Goal: Information Seeking & Learning: Learn about a topic

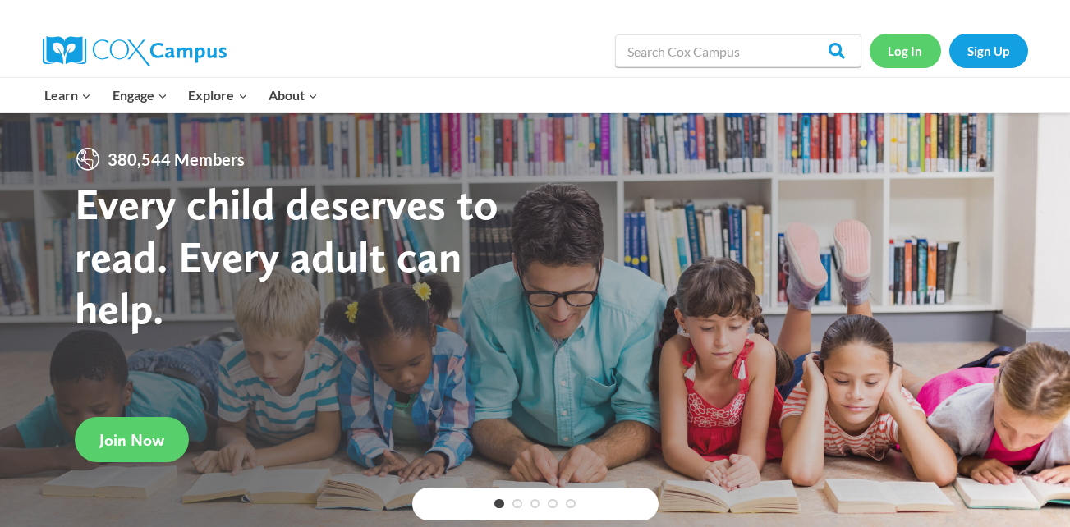
click at [912, 57] on link "Log In" at bounding box center [904, 51] width 71 height 34
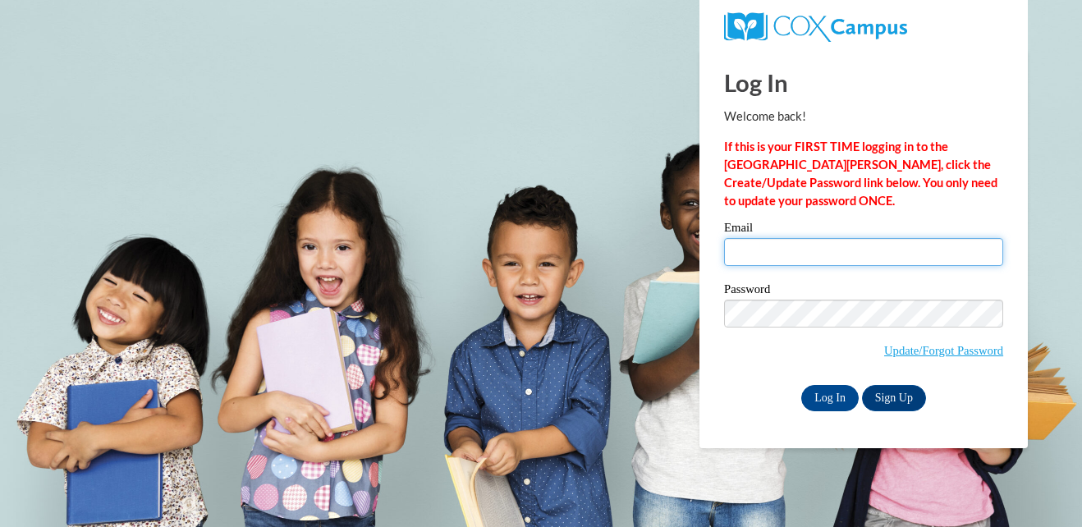
click at [789, 252] on input "Email" at bounding box center [863, 252] width 279 height 28
type input "[EMAIL_ADDRESS][DOMAIN_NAME]"
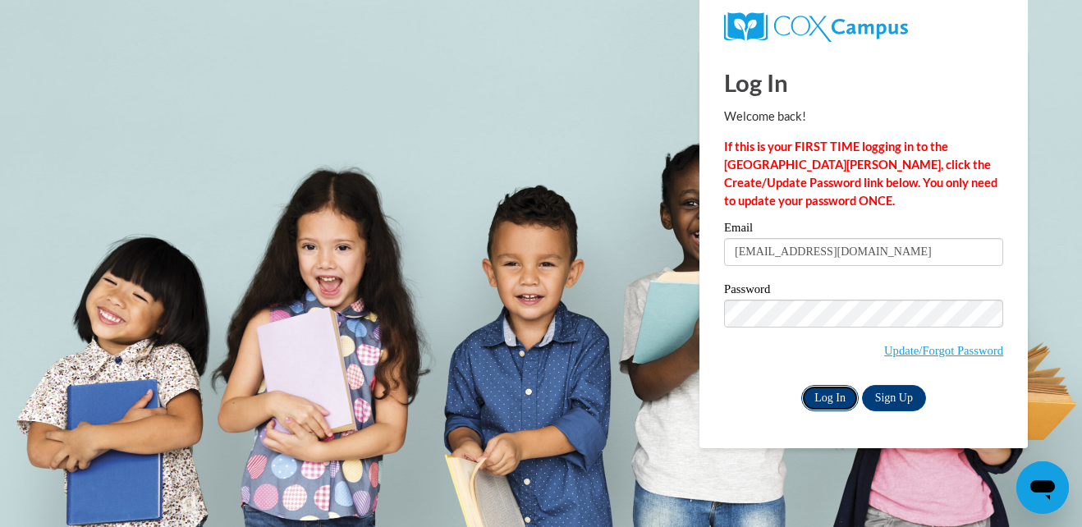
click at [823, 401] on input "Log In" at bounding box center [829, 398] width 57 height 26
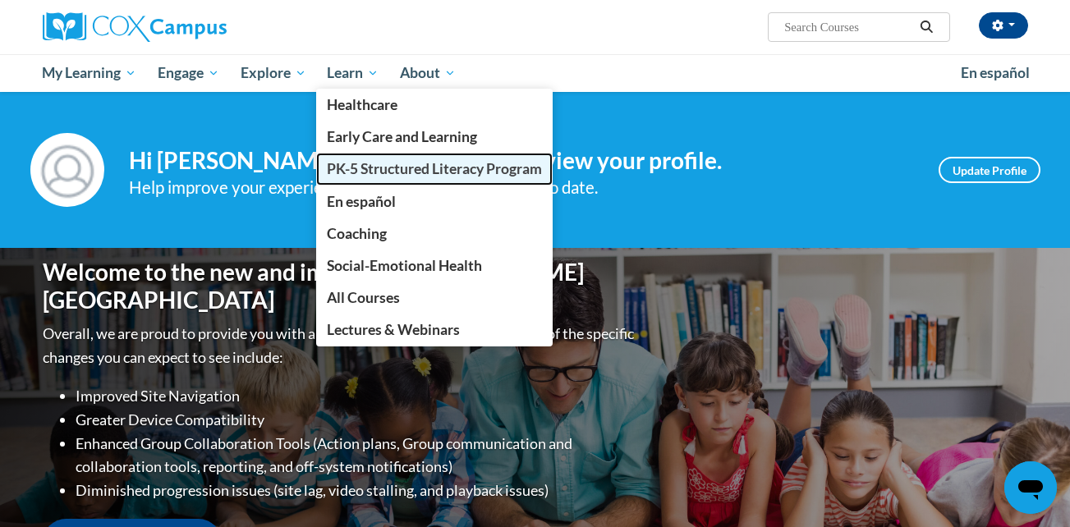
click at [395, 163] on span "PK-5 Structured Literacy Program" at bounding box center [434, 168] width 215 height 17
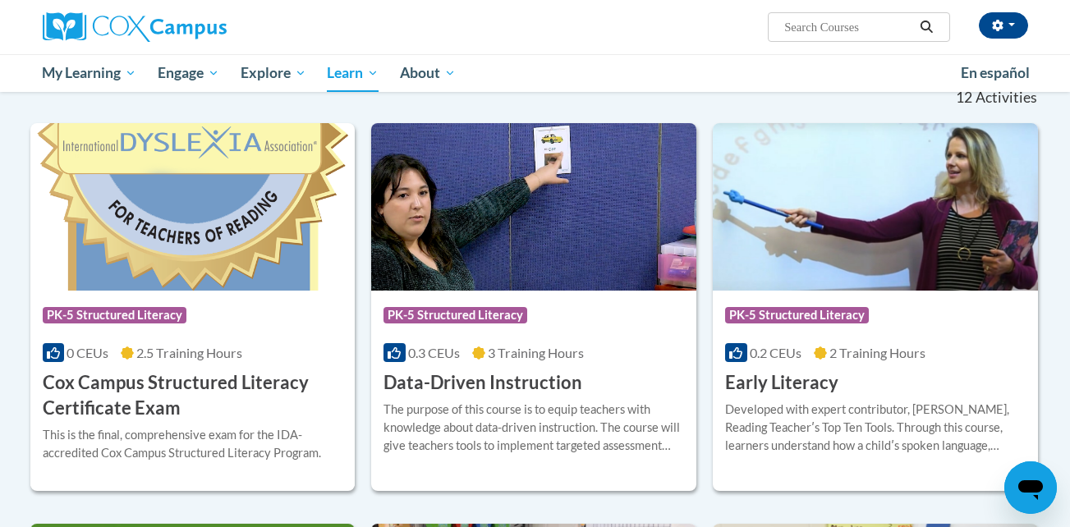
scroll to position [525, 0]
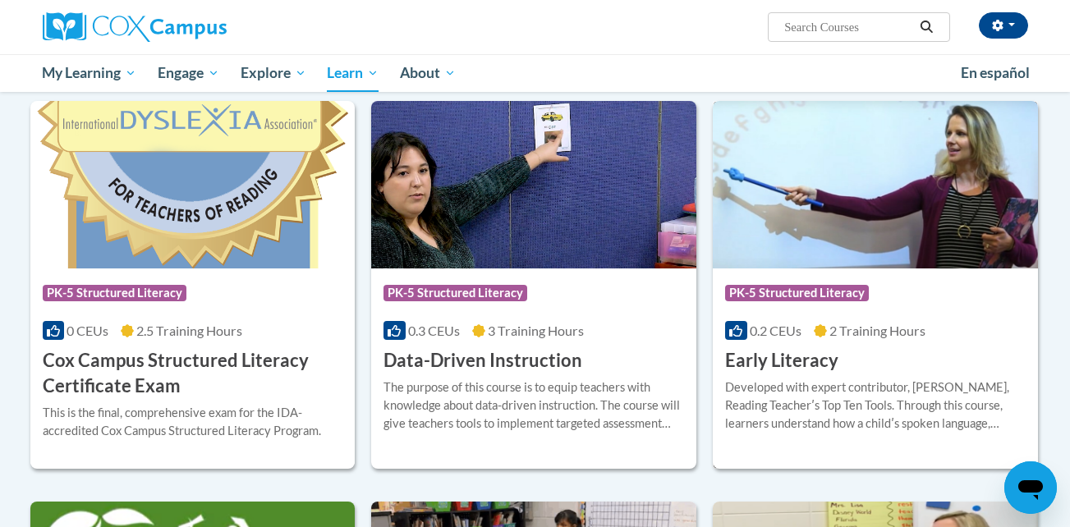
click at [856, 429] on div "Developed with expert contributor, Dr. Deborah Glaser, Reading Teacherʹs Top Te…" at bounding box center [875, 405] width 300 height 54
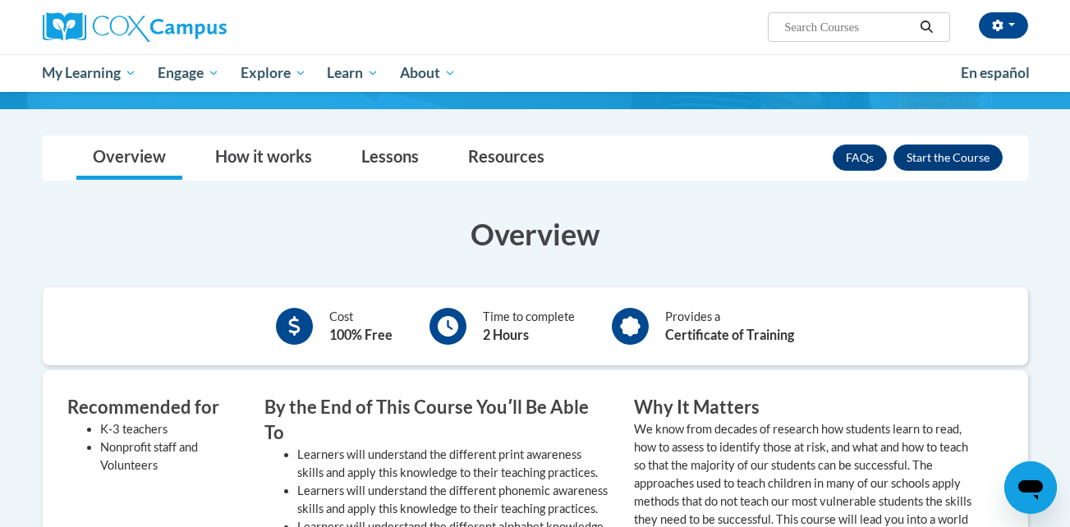
scroll to position [230, 0]
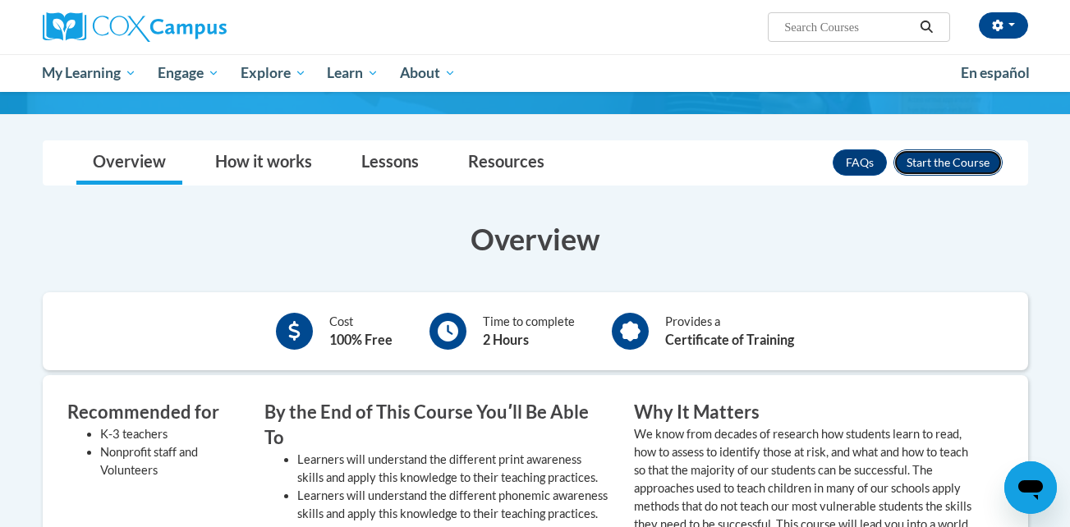
click at [962, 161] on button "Enroll" at bounding box center [947, 162] width 109 height 26
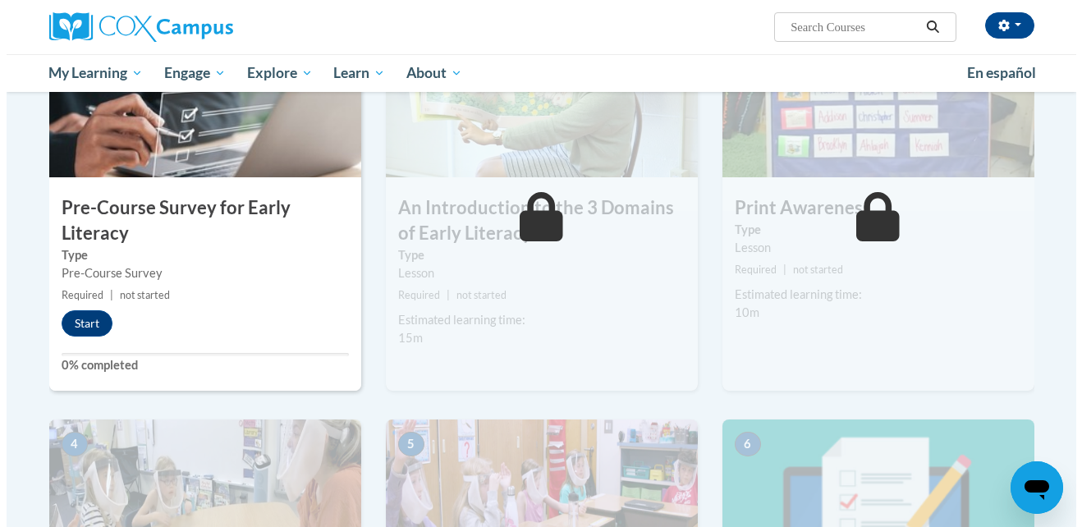
scroll to position [460, 0]
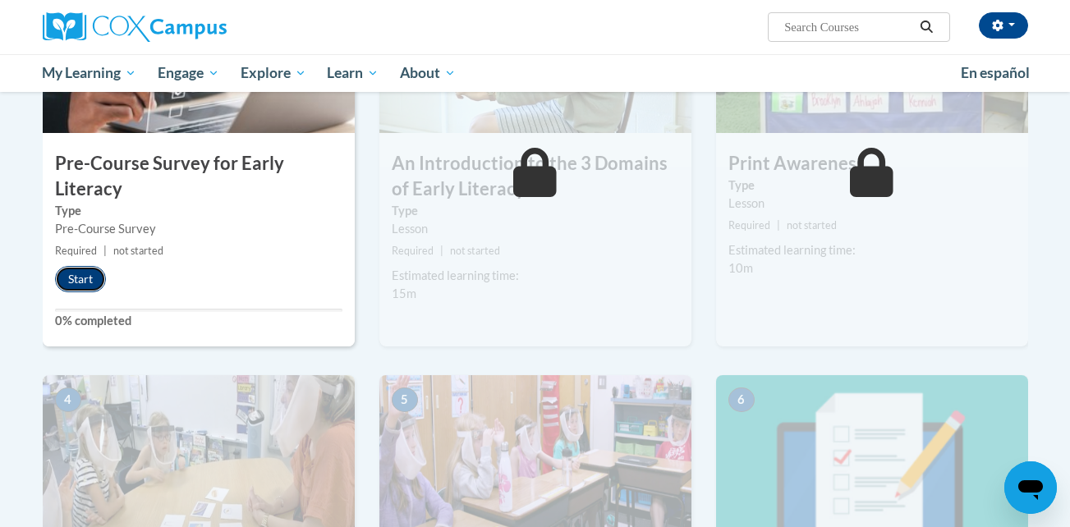
click at [69, 266] on button "Start" at bounding box center [80, 279] width 51 height 26
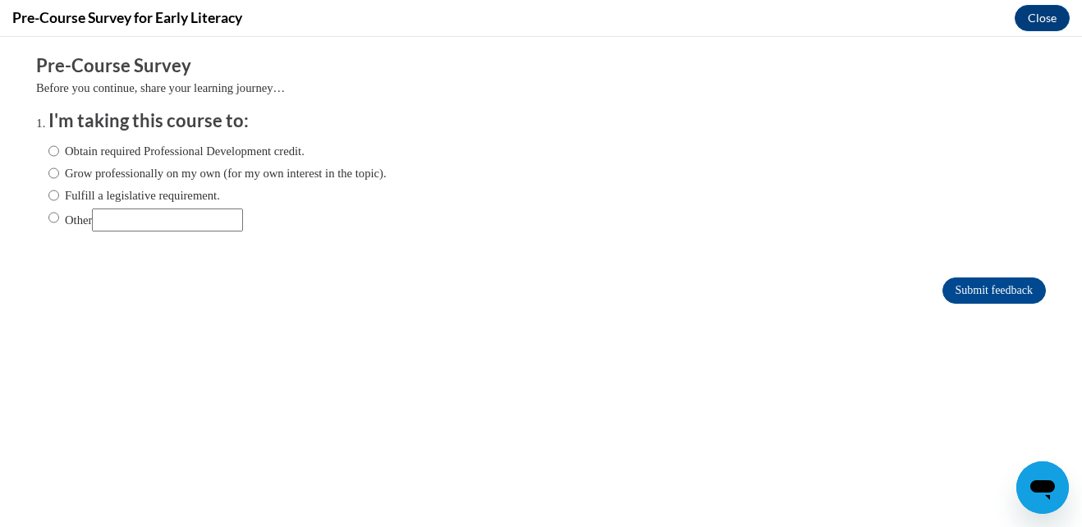
scroll to position [0, 0]
click at [131, 145] on label "Obtain required Professional Development credit." at bounding box center [176, 151] width 256 height 18
click at [59, 145] on input "Obtain required Professional Development credit." at bounding box center [53, 151] width 11 height 18
radio input "true"
click at [981, 287] on input "Submit feedback" at bounding box center [993, 290] width 103 height 26
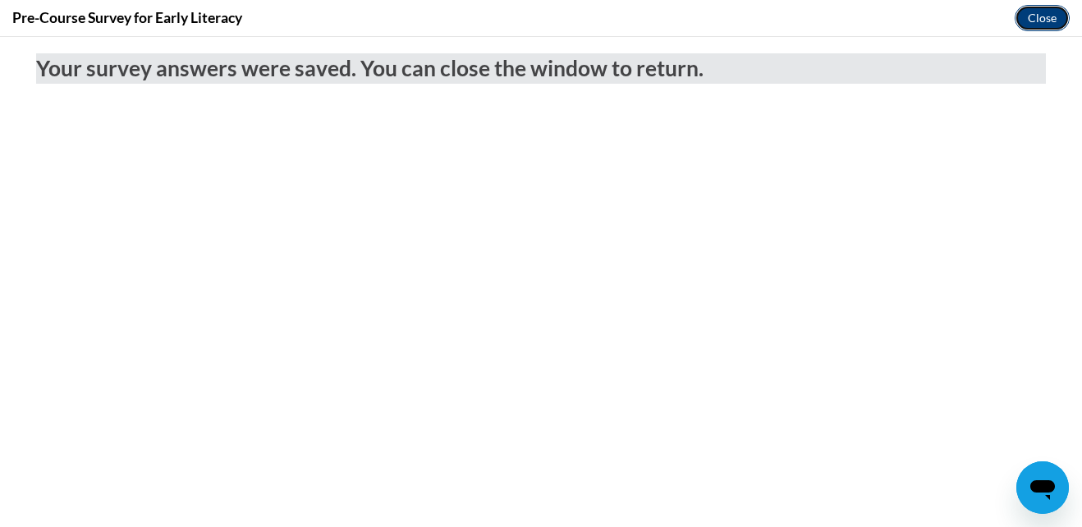
click at [1030, 23] on button "Close" at bounding box center [1042, 18] width 55 height 26
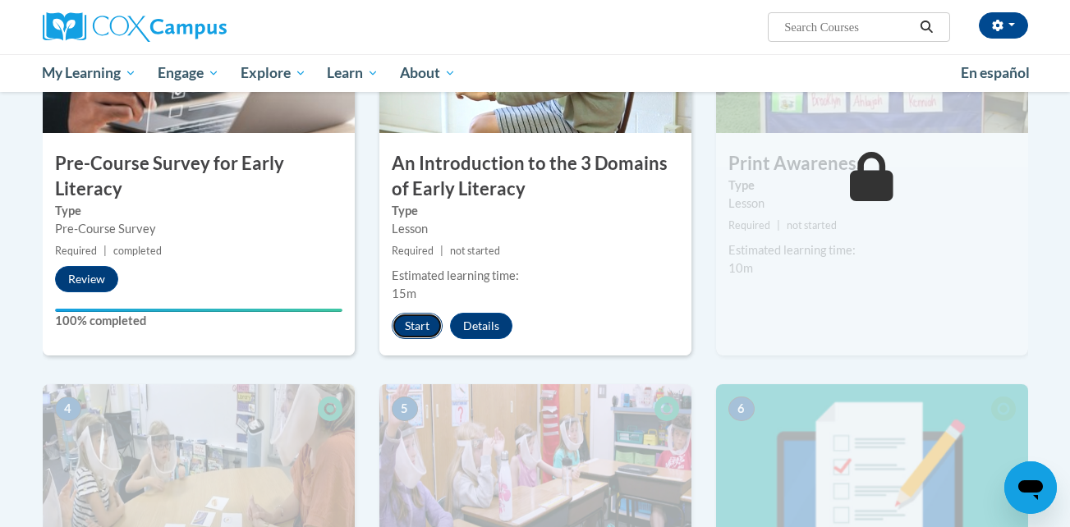
click at [412, 325] on button "Start" at bounding box center [417, 326] width 51 height 26
